Goal: Task Accomplishment & Management: Manage account settings

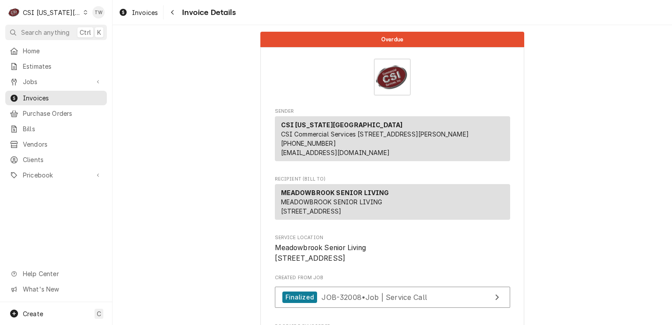
scroll to position [1498, 0]
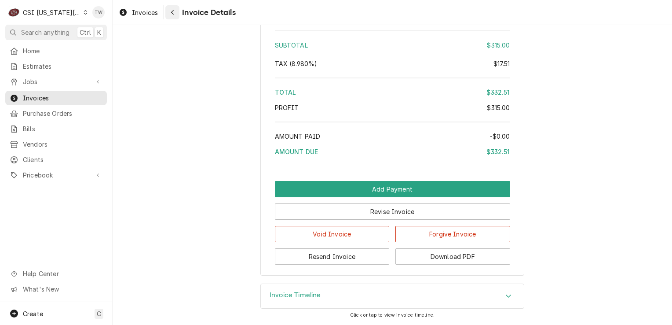
click at [178, 15] on button "Navigate back" at bounding box center [172, 12] width 14 height 14
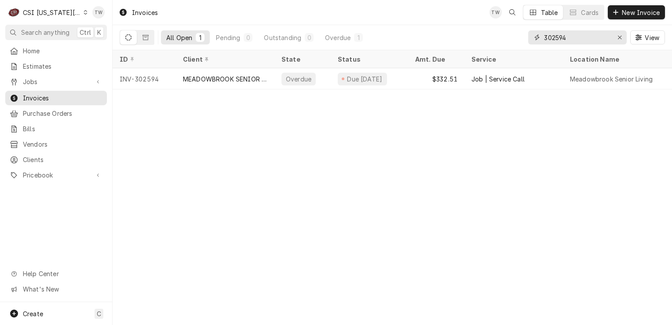
click at [570, 41] on input "302594" at bounding box center [577, 37] width 66 height 14
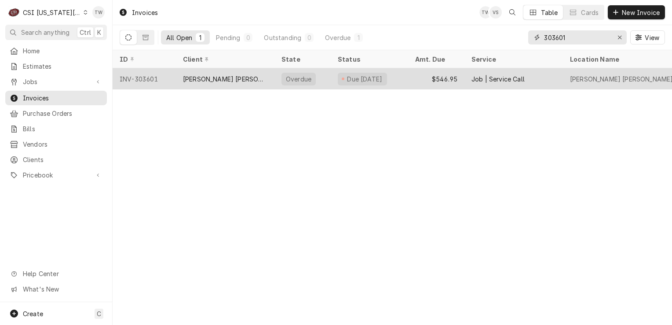
type input "303601"
click at [240, 69] on div "BASKIN ROBBINS- OLATHE" at bounding box center [225, 78] width 99 height 21
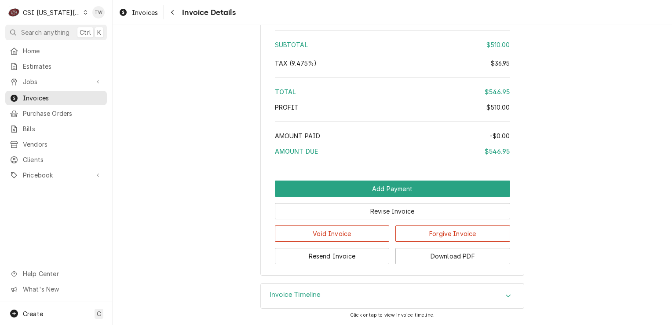
scroll to position [1518, 0]
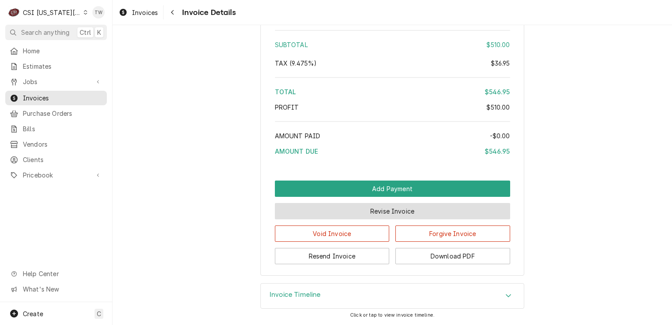
click at [327, 209] on button "Revise Invoice" at bounding box center [392, 211] width 235 height 16
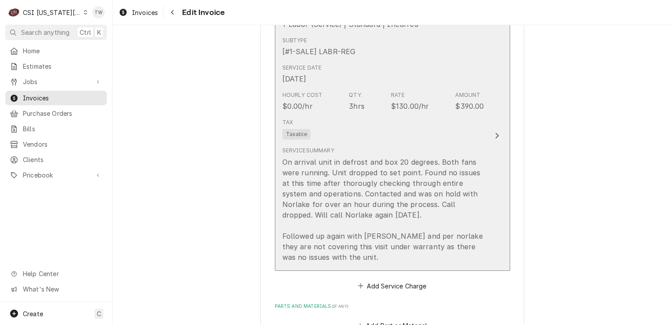
scroll to position [636, 0]
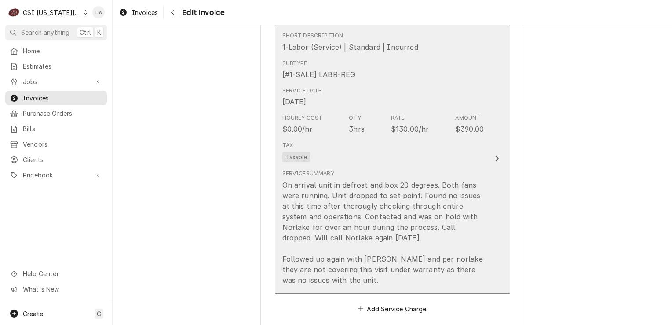
click at [385, 169] on div "Service Summary On arrival unit in defrost and box 20 degrees. Both fans were r…" at bounding box center [383, 226] width 202 height 115
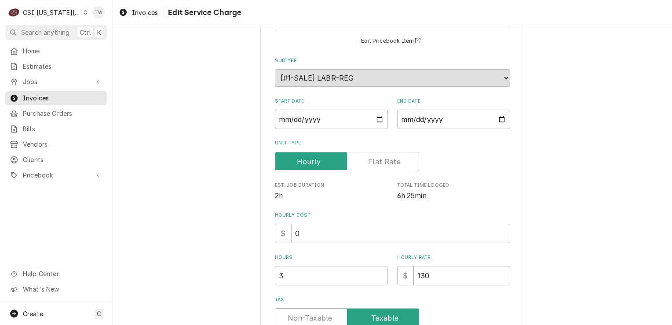
scroll to position [90, 0]
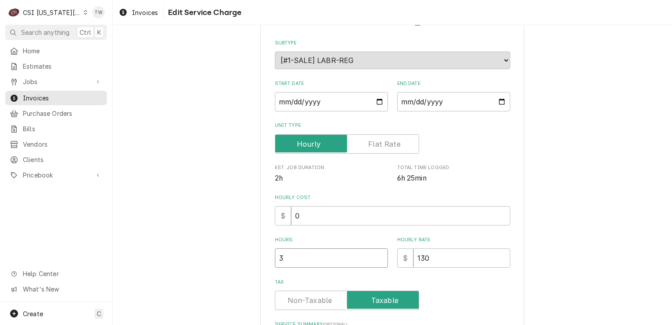
click at [309, 252] on input "3" at bounding box center [331, 257] width 113 height 19
type textarea "x"
type input "0"
type textarea "x"
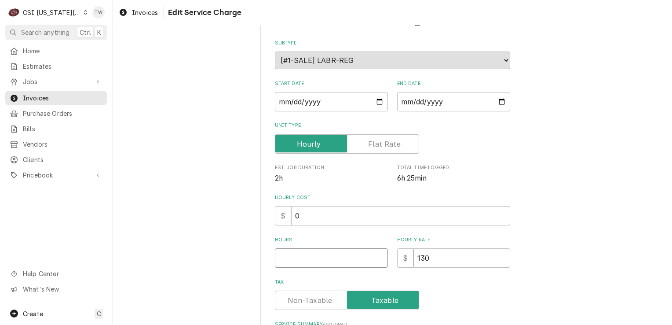
type textarea "x"
type input "3"
click at [473, 252] on input "130" at bounding box center [461, 257] width 97 height 19
type textarea "x"
type input "13"
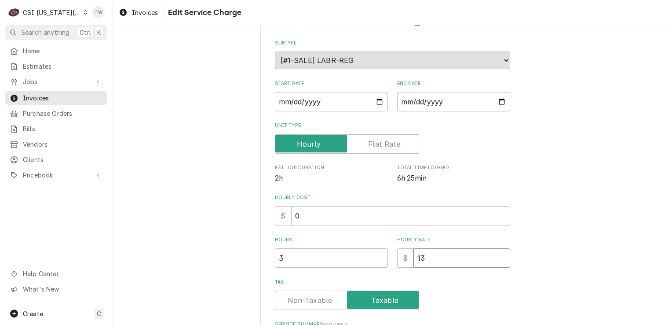
type textarea "x"
type input "1"
type textarea "x"
type input "0"
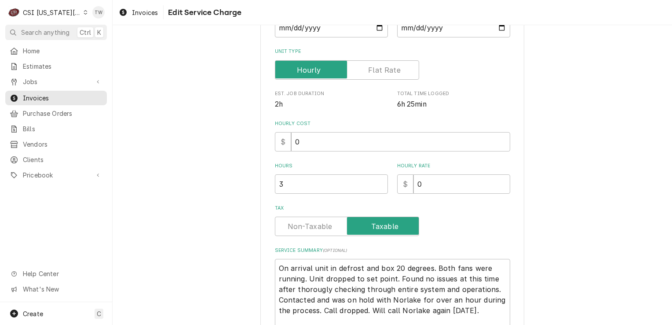
scroll to position [274, 0]
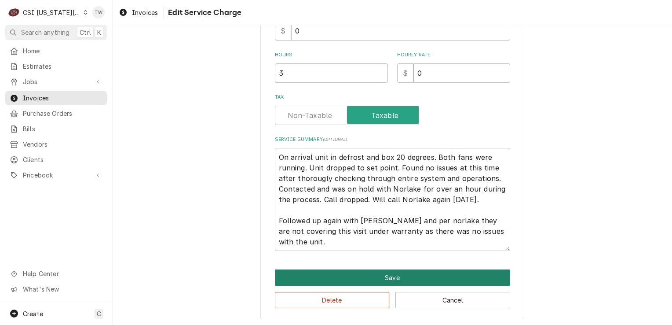
click at [437, 277] on button "Save" at bounding box center [392, 277] width 235 height 16
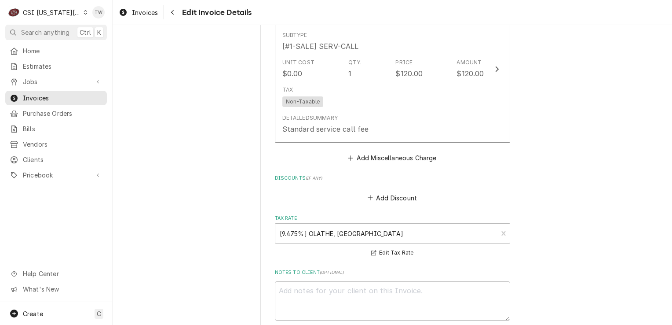
scroll to position [996, 0]
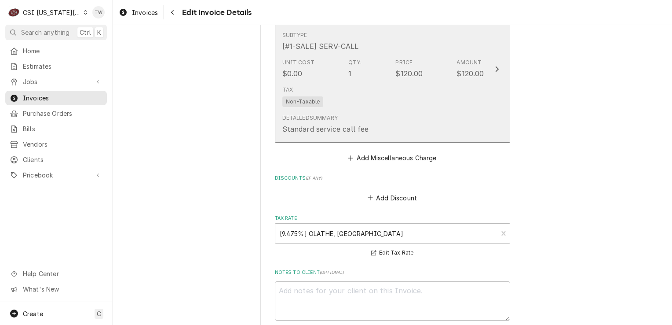
click at [356, 103] on div "Tax Non-Taxable" at bounding box center [383, 96] width 202 height 28
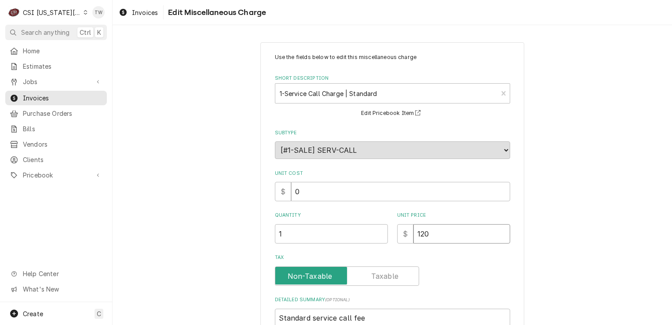
click at [444, 232] on input "120" at bounding box center [461, 233] width 97 height 19
type textarea "x"
type input "12"
type textarea "x"
type input "1"
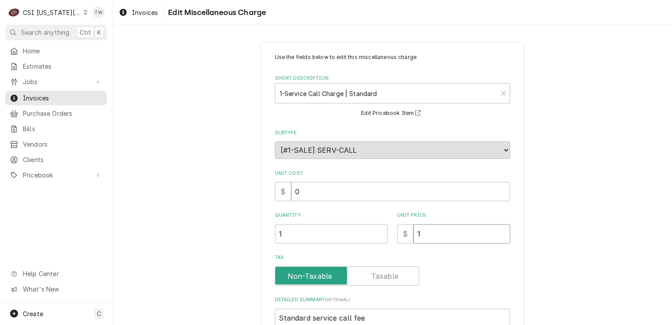
type textarea "x"
type input "0"
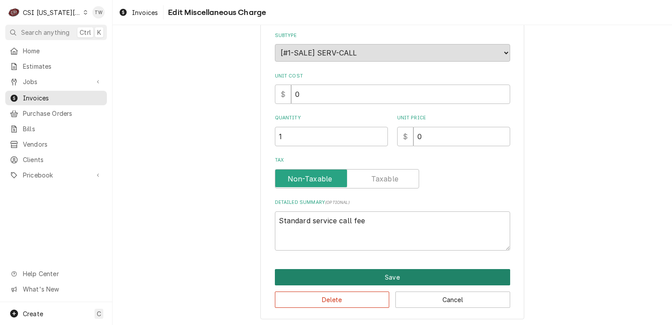
click at [297, 270] on button "Save" at bounding box center [392, 277] width 235 height 16
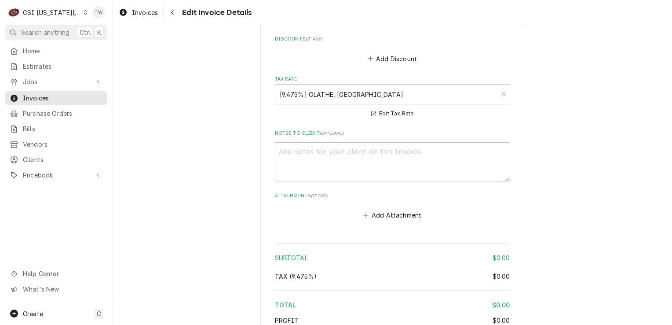
scroll to position [1140, 0]
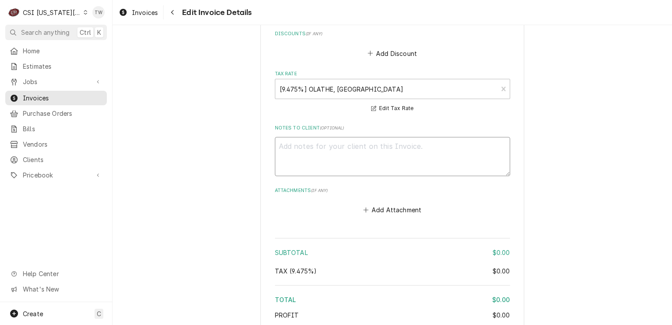
click at [303, 166] on textarea "Notes to Client ( optional )" at bounding box center [392, 157] width 235 height 40
type textarea "x"
type textarea "m"
type textarea "x"
type textarea "ma"
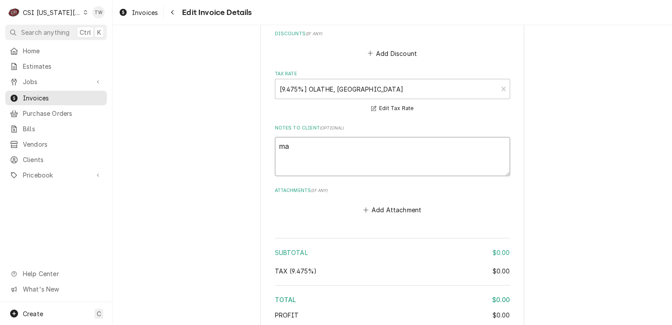
type textarea "x"
type textarea "mak"
type textarea "x"
type textarea "make"
type textarea "x"
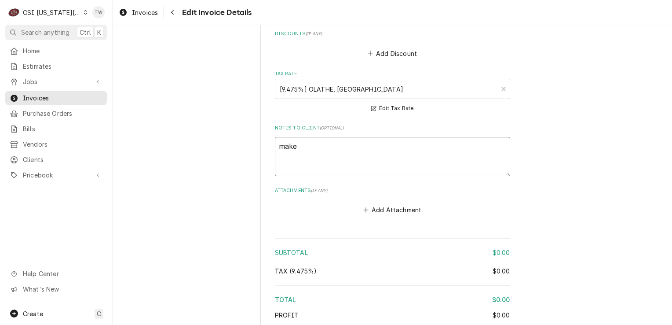
type textarea "make"
type textarea "x"
type textarea "make n"
type textarea "x"
type textarea "make no"
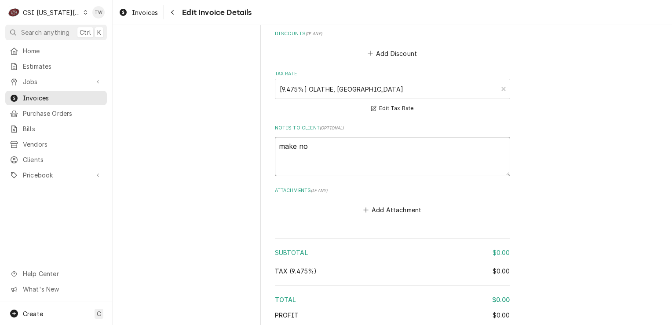
type textarea "x"
type textarea "make non"
type textarea "x"
type textarea "make non"
type textarea "x"
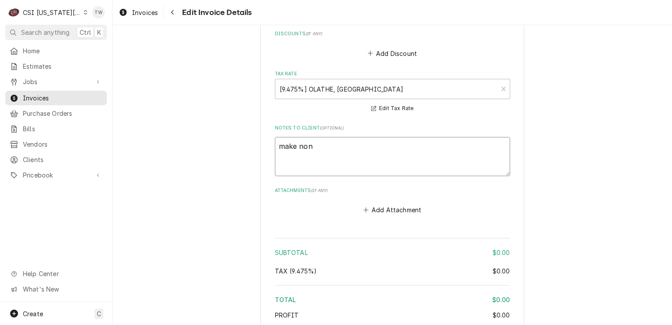
type textarea "make non c"
type textarea "x"
type textarea "make non ch"
type textarea "x"
type textarea "make non cha"
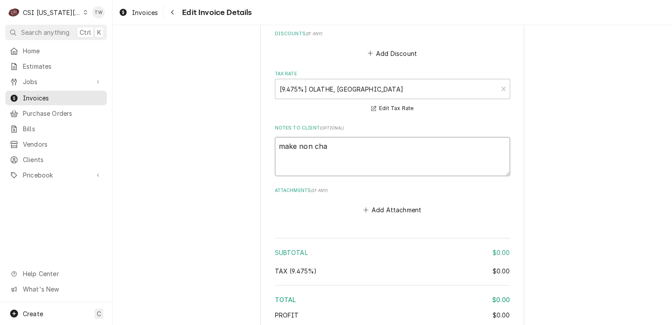
type textarea "x"
type textarea "make non char"
type textarea "x"
type textarea "make non charg"
type textarea "x"
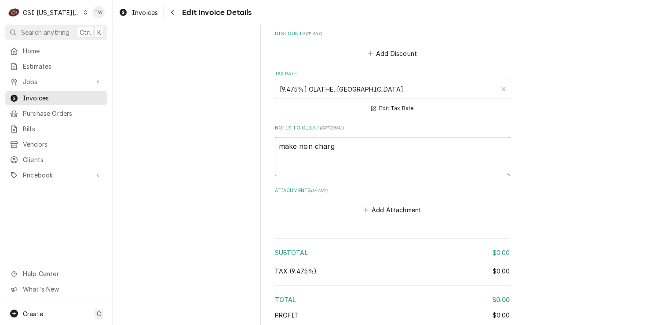
type textarea "make non charge"
type textarea "x"
type textarea "make non charge"
type textarea "x"
type textarea "make non charge p"
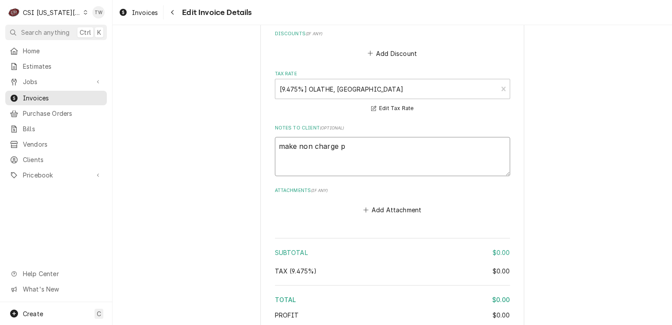
type textarea "x"
type textarea "make non charge pe"
type textarea "x"
type textarea "make non charge per"
type textarea "x"
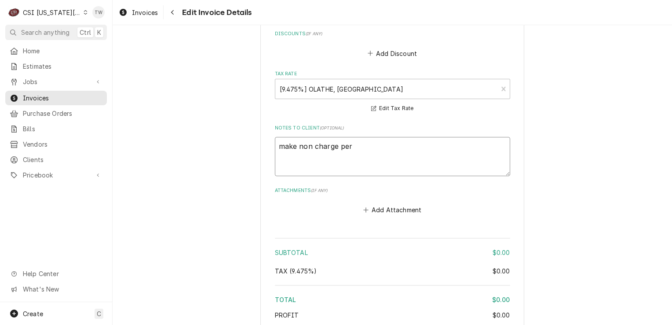
type textarea "make non charge per"
type textarea "x"
type textarea "make non charge per d"
type textarea "x"
type textarea "make non charge per da"
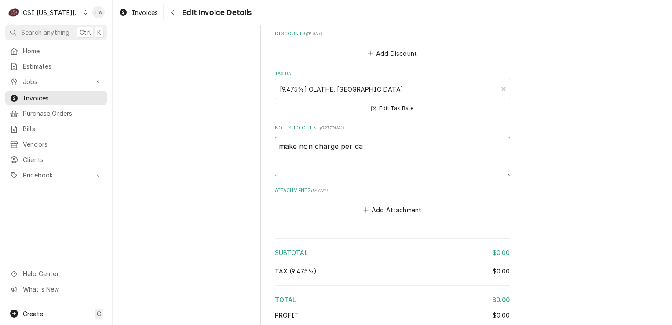
type textarea "x"
type textarea "make non charge per dav"
type textarea "x"
type textarea "make non charge per davi"
type textarea "x"
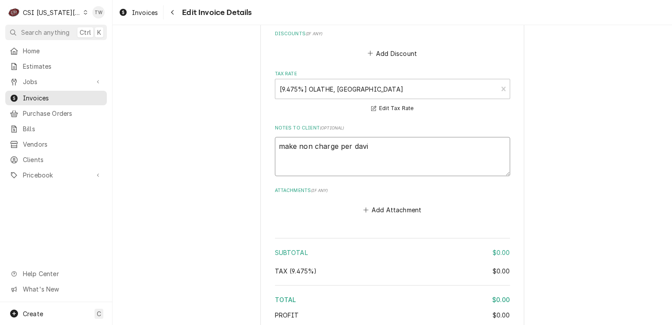
type textarea "make non charge per david"
type textarea "x"
type textarea "make non charge per david"
type textarea "x"
type textarea "make non charge per david f"
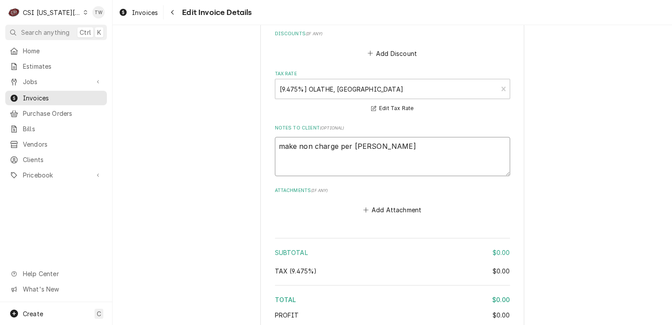
type textarea "x"
type textarea "make non charge per david fa"
type textarea "x"
type textarea "make non charge per david fan"
type textarea "x"
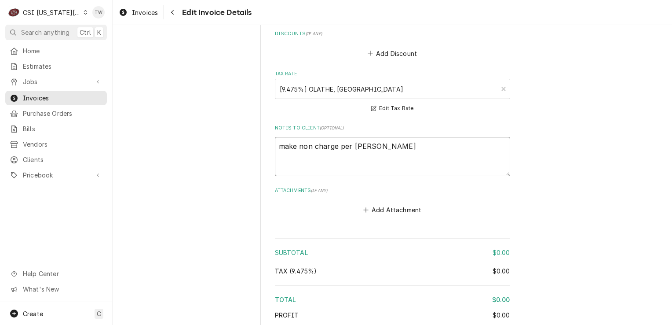
type textarea "make non charge per david fani"
type textarea "x"
type textarea "make non charge per david fanii"
type textarea "x"
type textarea "make non charge per david faniin"
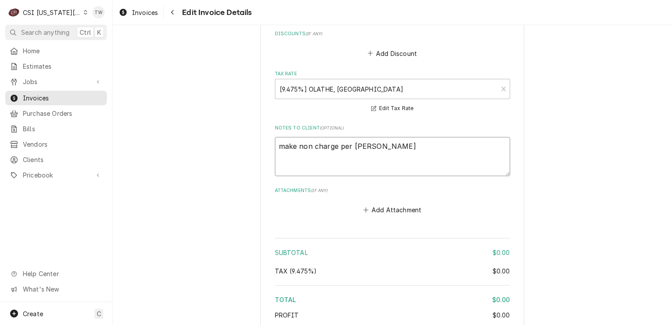
type textarea "x"
type textarea "make non charge per david fanii"
type textarea "x"
type textarea "make non charge per david fani"
type textarea "x"
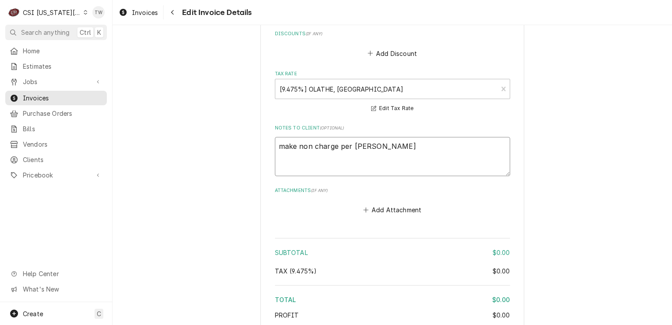
type textarea "make non charge per david fan"
type textarea "x"
type textarea "make non charge per david fann"
type textarea "x"
type textarea "make non charge per david fanni"
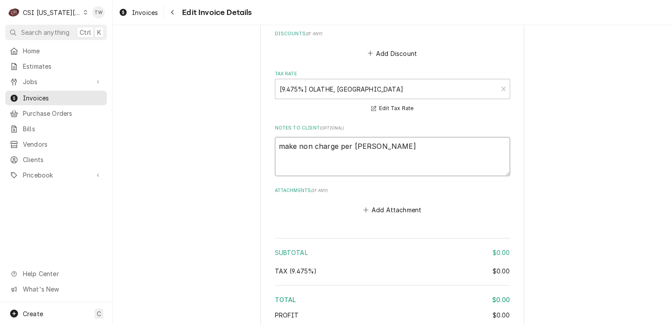
type textarea "x"
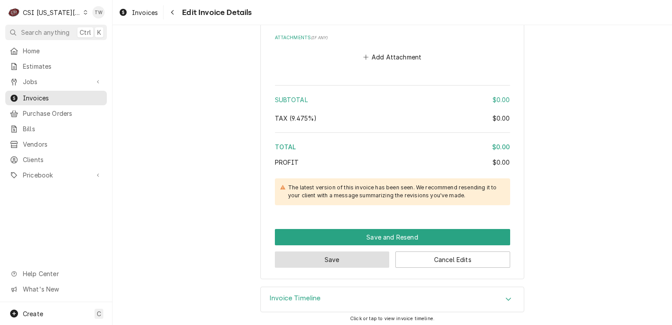
type textarea "make non charge per david fannin"
click at [291, 254] on button "Save" at bounding box center [332, 259] width 115 height 16
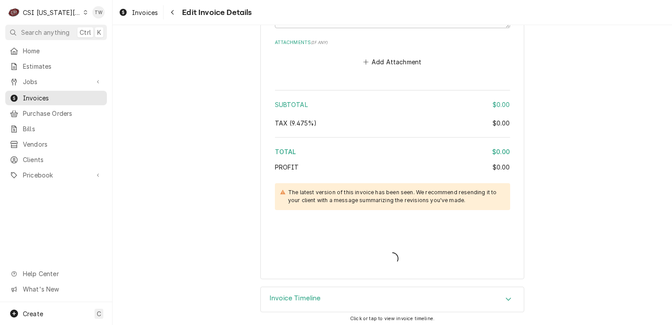
type textarea "x"
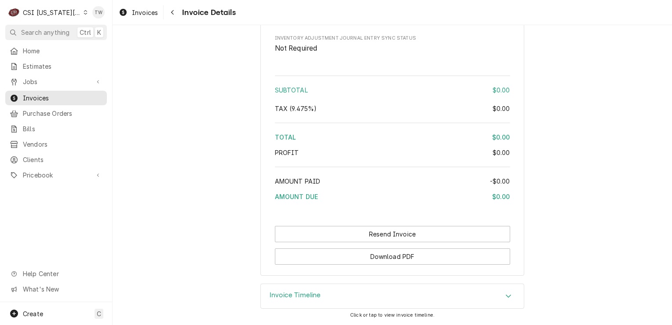
scroll to position [1444, 0]
click at [76, 93] on span "Invoices" at bounding box center [63, 97] width 80 height 9
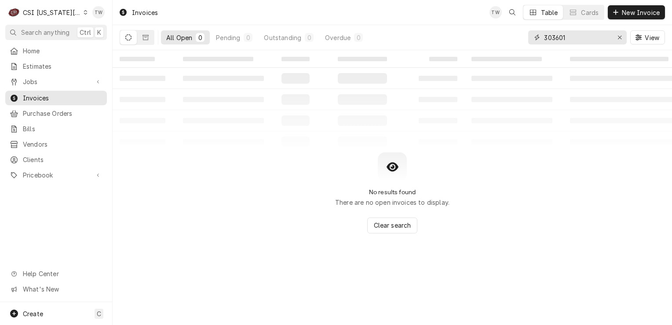
click at [569, 40] on input "303601" at bounding box center [577, 37] width 66 height 14
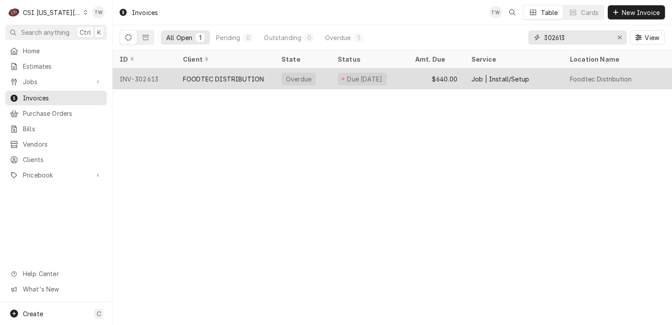
type input "302613"
click at [236, 78] on div "FOODTEC DISTRIBUTION" at bounding box center [223, 78] width 81 height 9
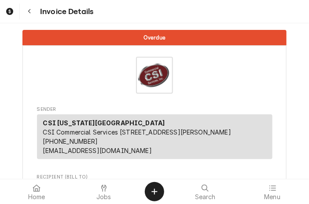
click at [230, 141] on div "CSI [US_STATE] City CSI Commercial Services [STREET_ADDRESS][PERSON_NAME] (816)…" at bounding box center [154, 136] width 235 height 45
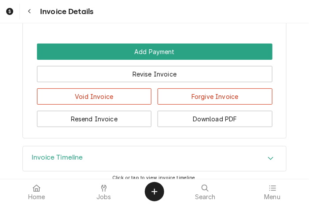
scroll to position [1617, 0]
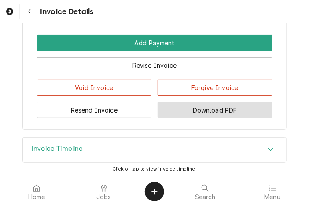
click at [227, 108] on button "Download PDF" at bounding box center [214, 110] width 115 height 16
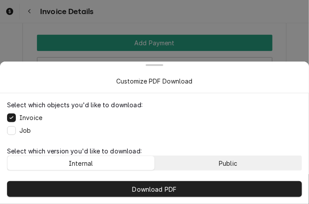
click at [219, 165] on div "Public" at bounding box center [228, 163] width 18 height 9
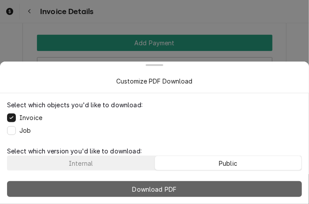
click at [206, 191] on button "Download PDF" at bounding box center [154, 189] width 295 height 16
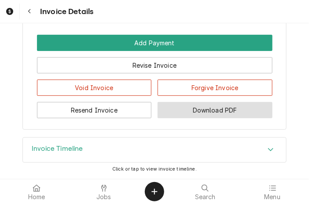
click at [254, 103] on button "Download PDF" at bounding box center [214, 110] width 115 height 16
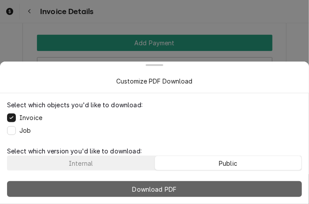
click at [202, 191] on button "Download PDF" at bounding box center [154, 189] width 295 height 16
